Goal: Transaction & Acquisition: Purchase product/service

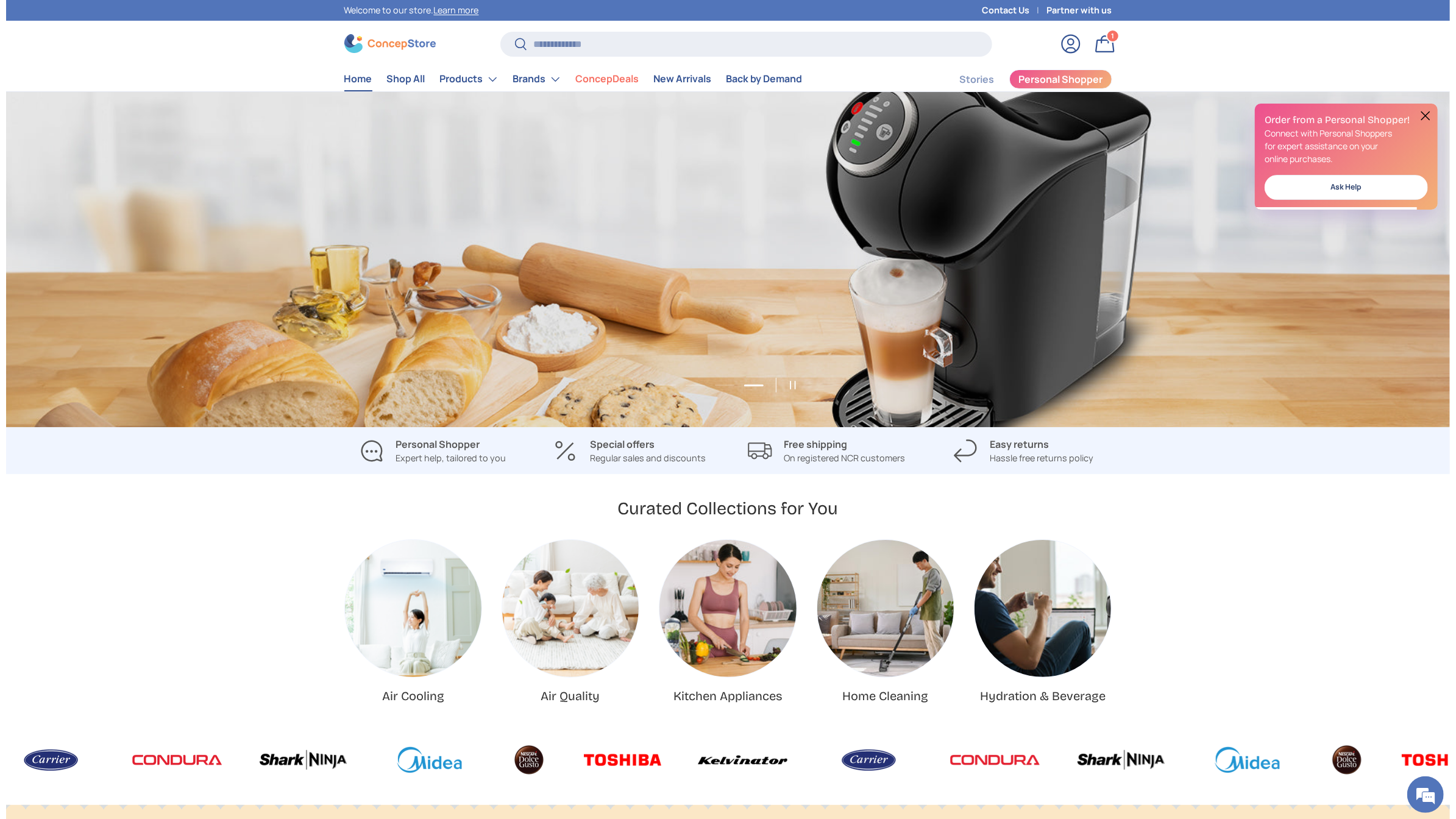
scroll to position [0, 4331]
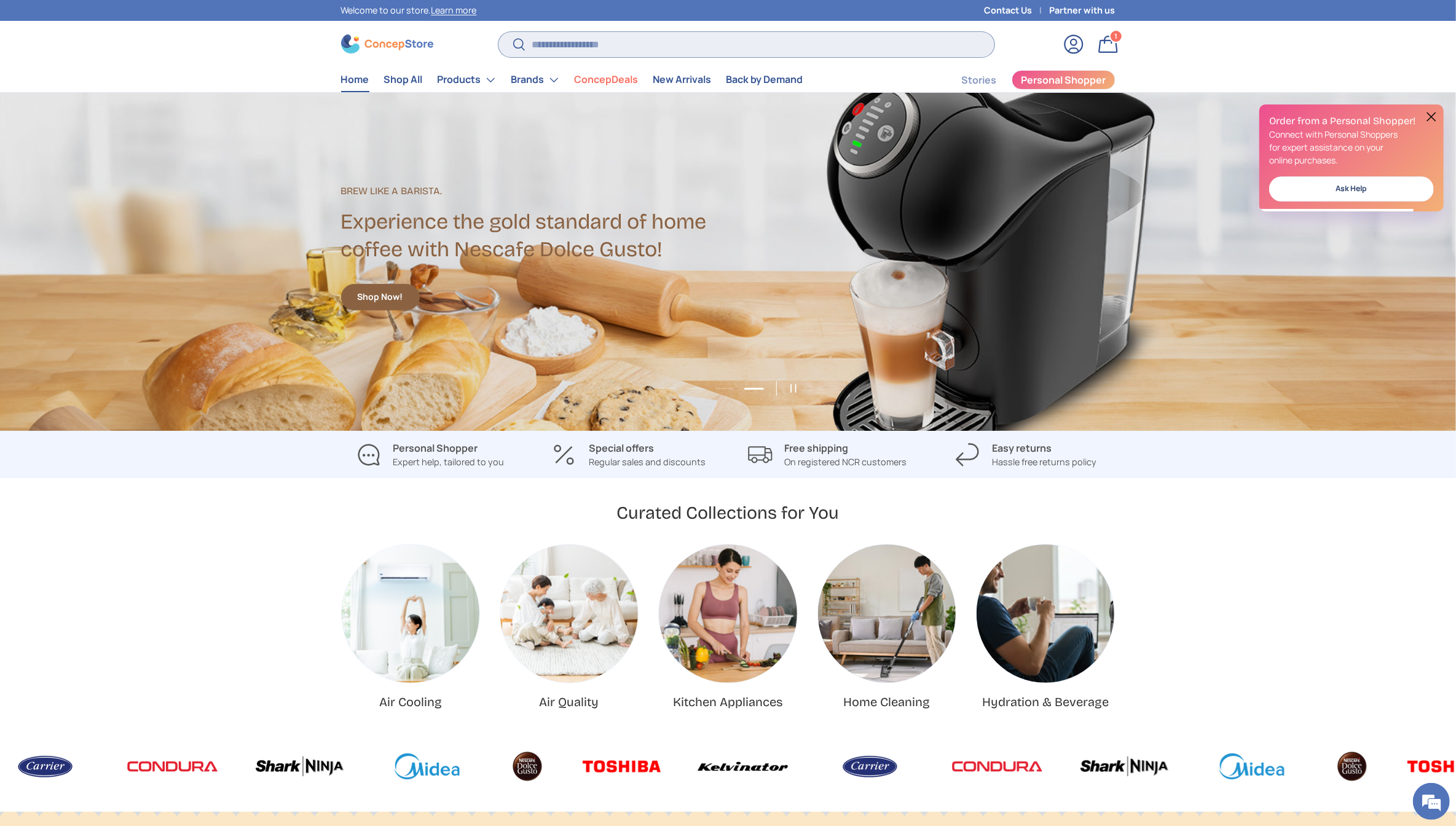
click at [601, 44] on input "Search" at bounding box center [746, 44] width 496 height 25
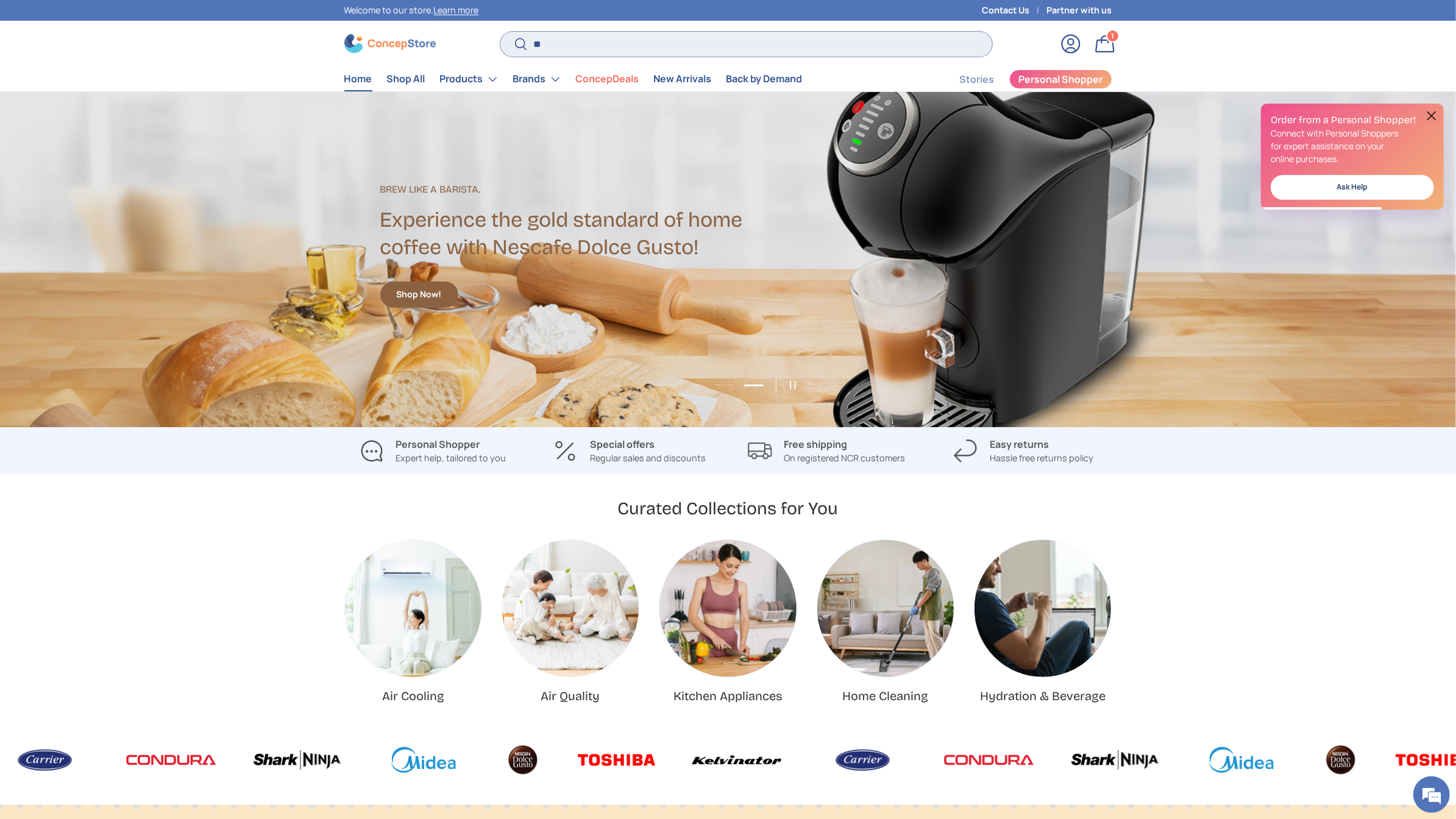
scroll to position [0, 4367]
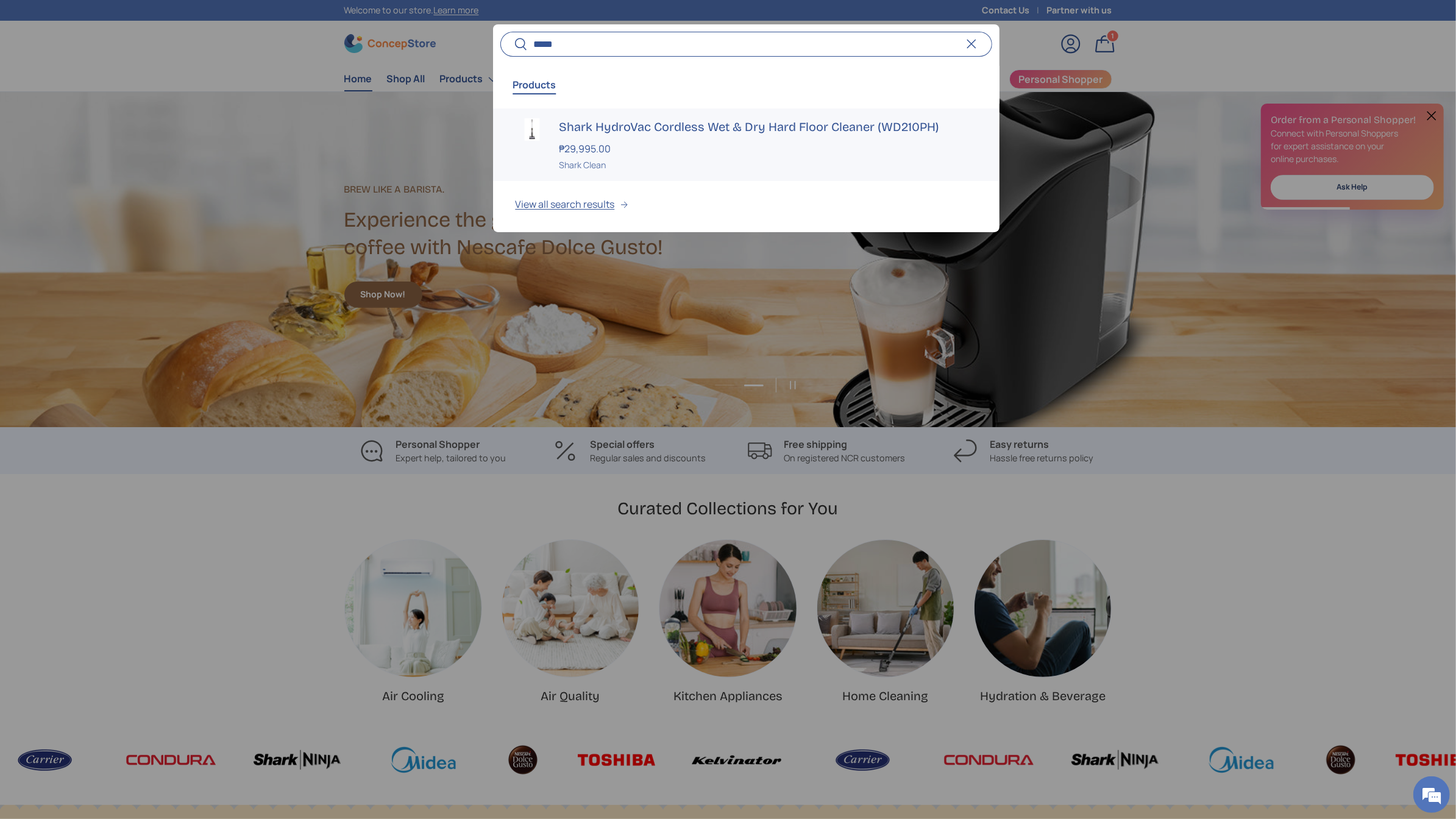
type input "*****"
click at [566, 137] on div "Shark HydroVac Cordless Wet & Dry Hard Floor Cleaner (WD210PH) ₱29,995.00 Unit …" at bounding box center [767, 144] width 418 height 53
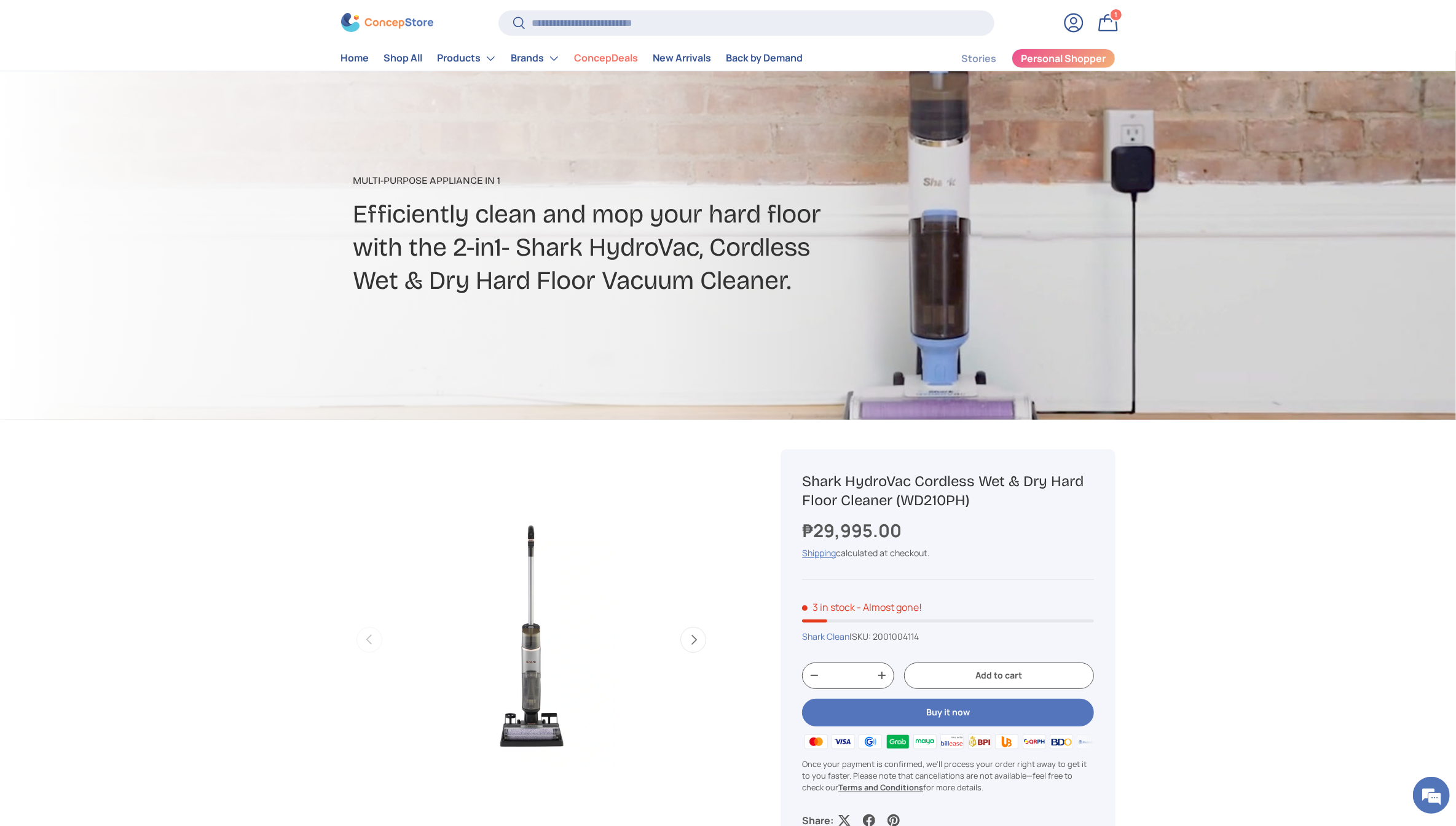
scroll to position [84, 0]
